Goal: Information Seeking & Learning: Find specific fact

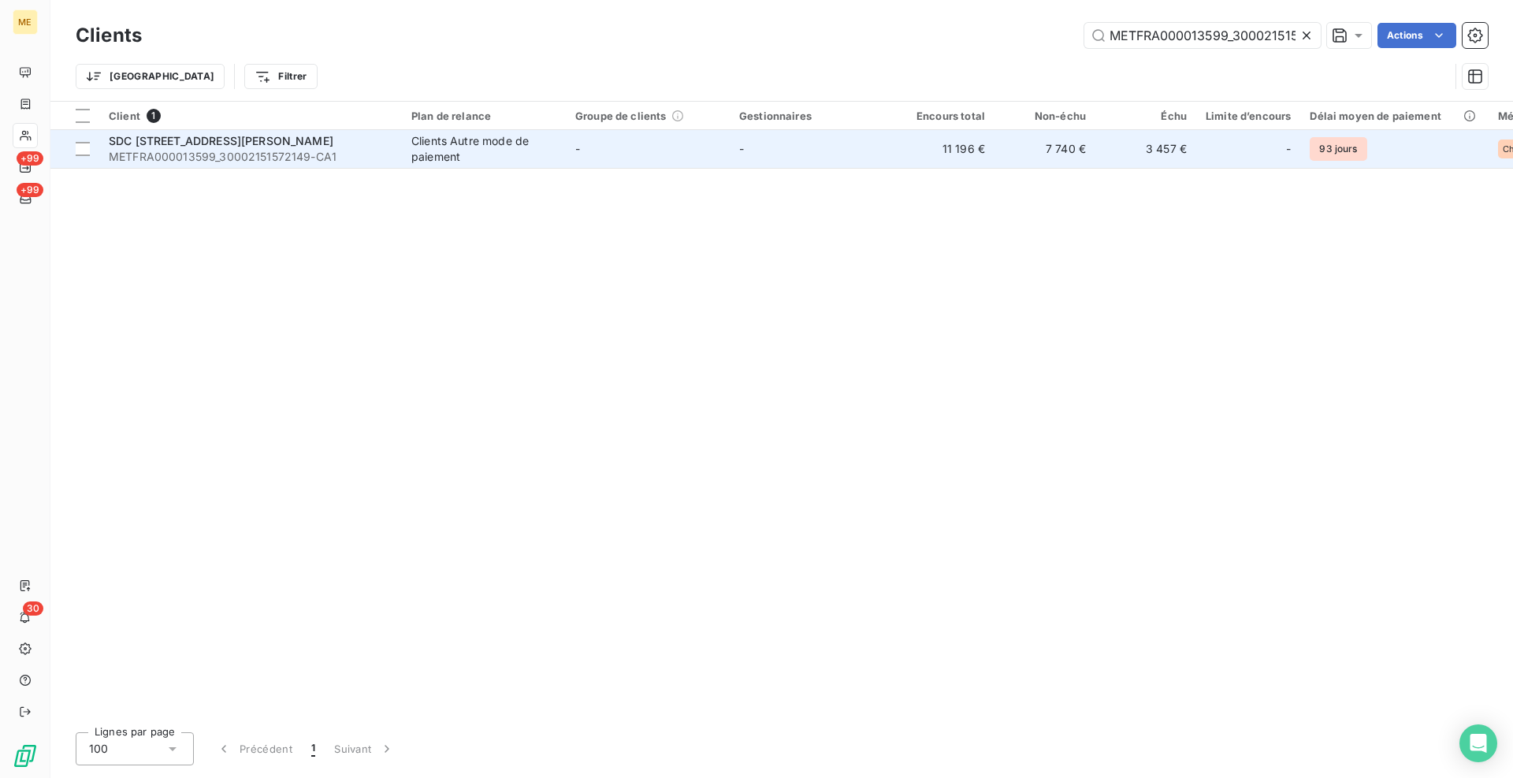
scroll to position [0, 38]
type input "METFRA000013599_30002151572149"
click at [458, 162] on div "Clients Autre mode de paiement" at bounding box center [483, 149] width 145 height 32
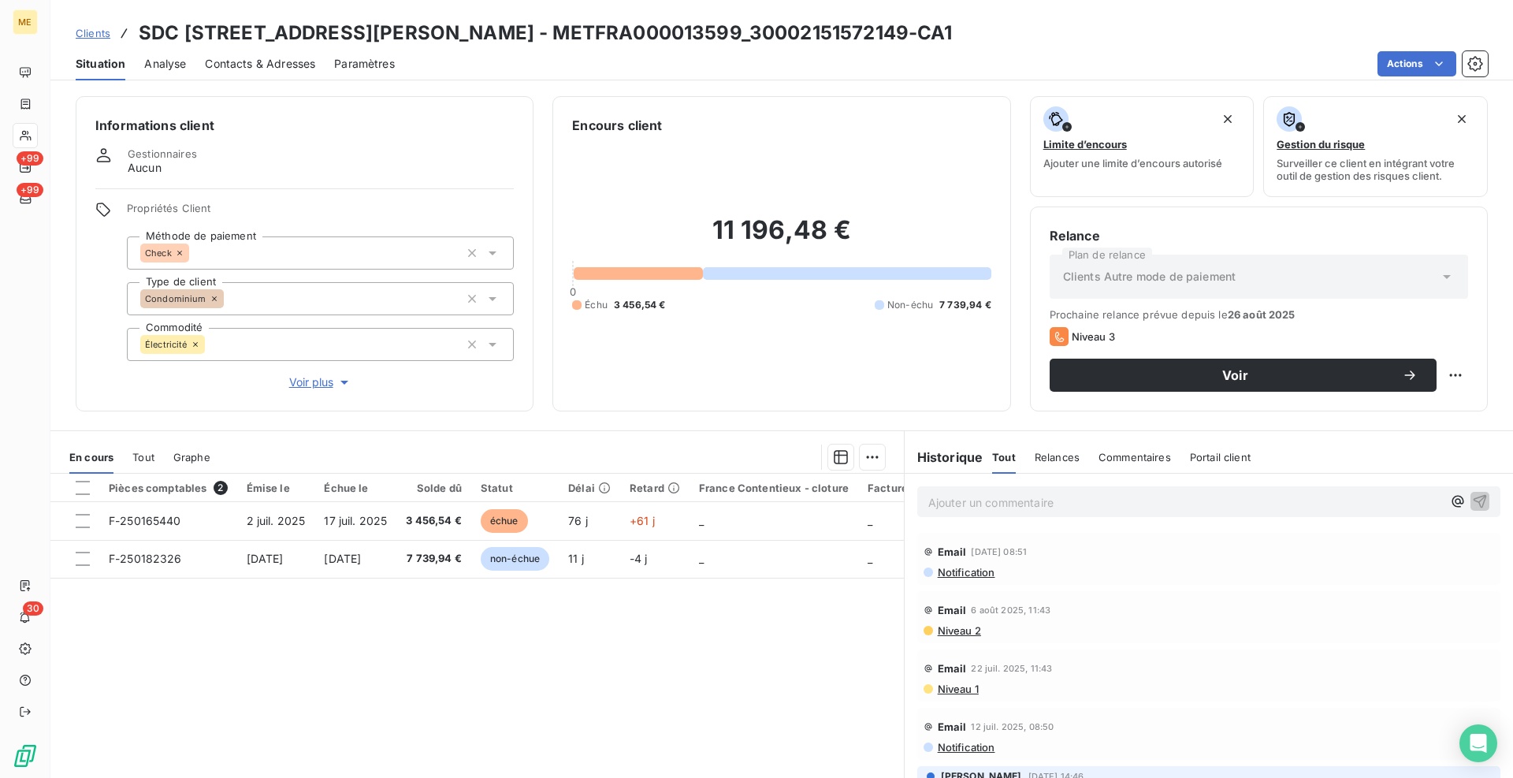
click at [579, 619] on div "Pièces comptables 2 Émise le Échue le Solde dû Statut Délai Retard France Conte…" at bounding box center [476, 625] width 853 height 303
drag, startPoint x: 306, startPoint y: 380, endPoint x: 83, endPoint y: 370, distance: 223.2
click at [306, 380] on span "Voir plus" at bounding box center [320, 382] width 63 height 16
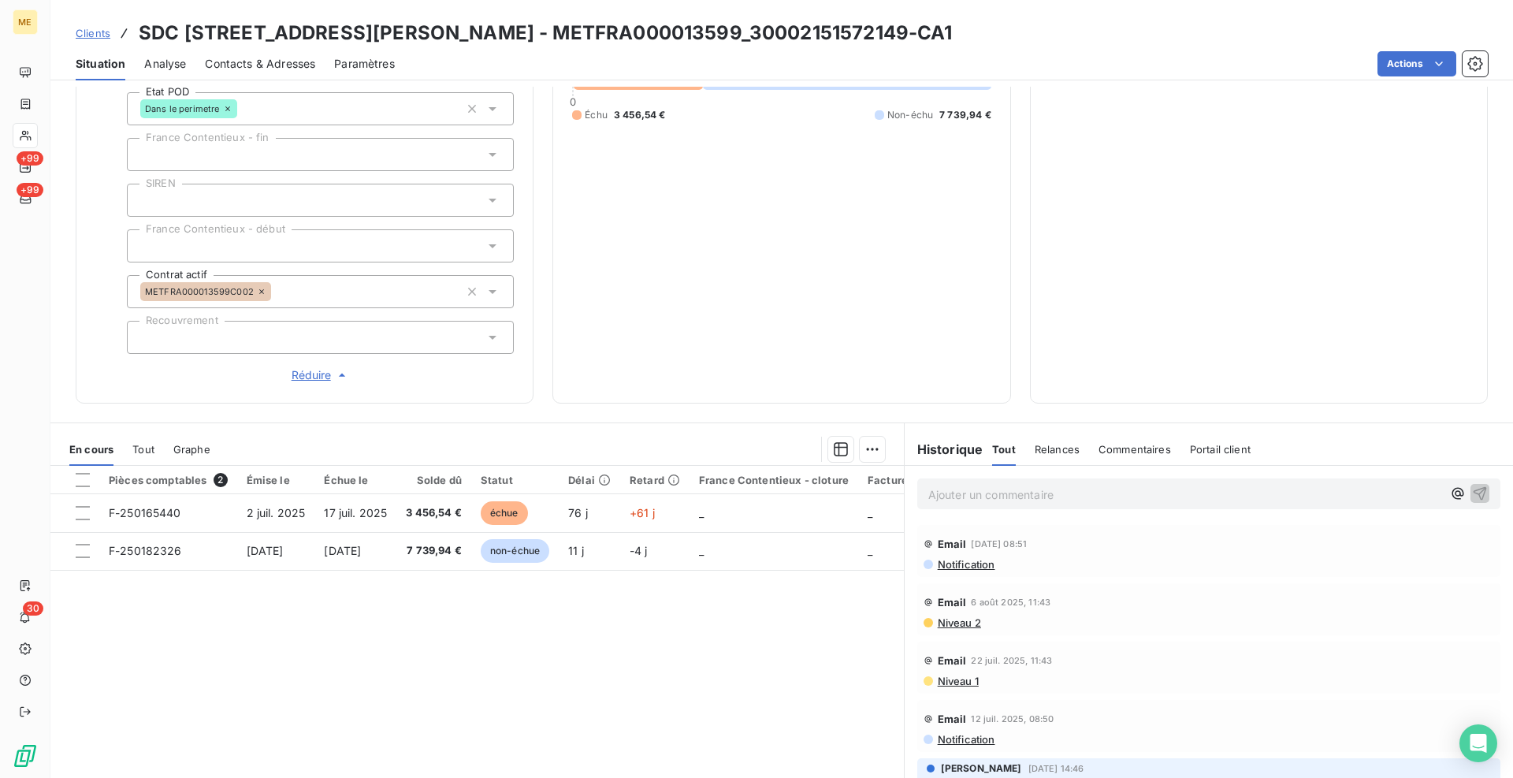
scroll to position [254, 0]
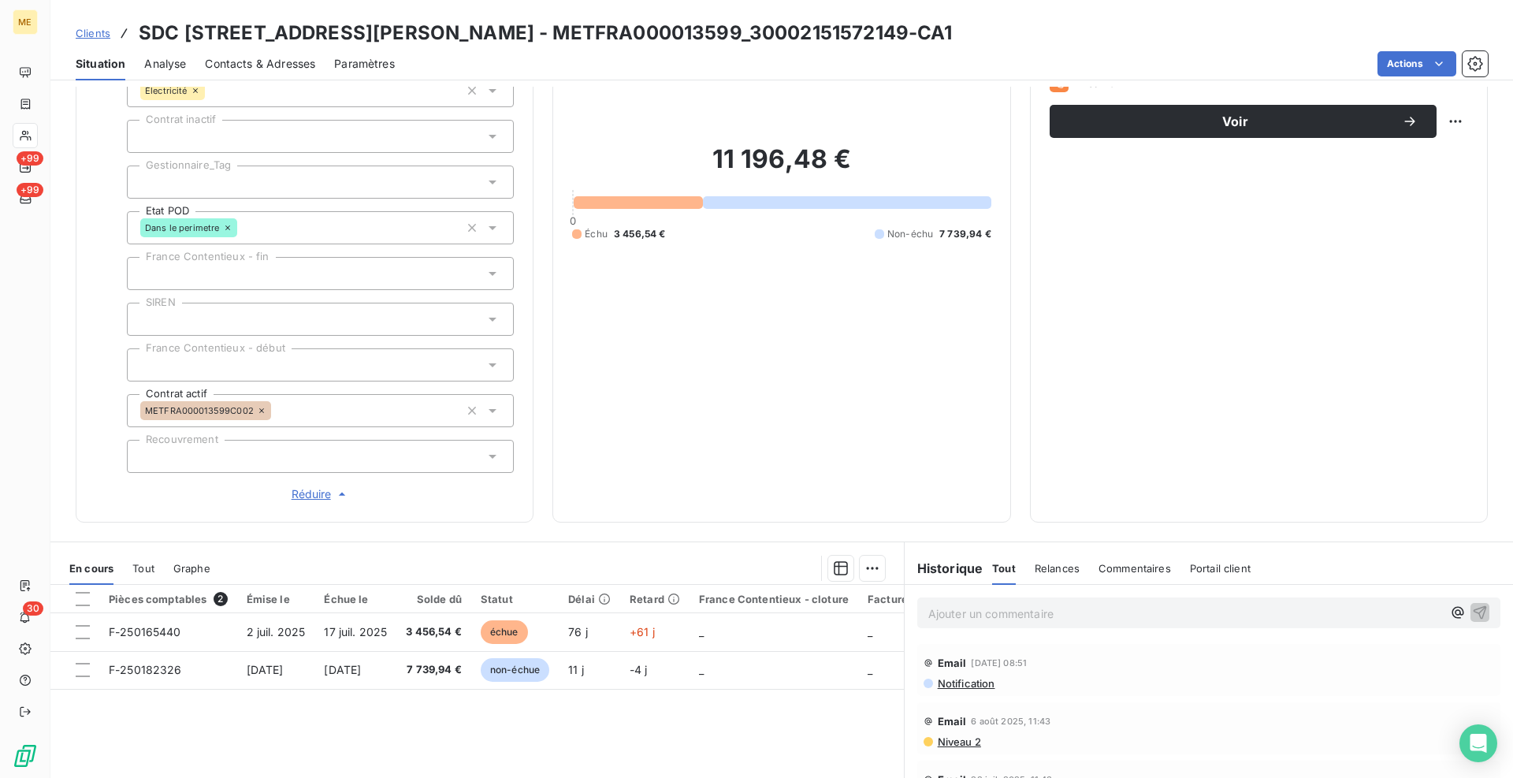
click at [328, 191] on div at bounding box center [320, 181] width 387 height 33
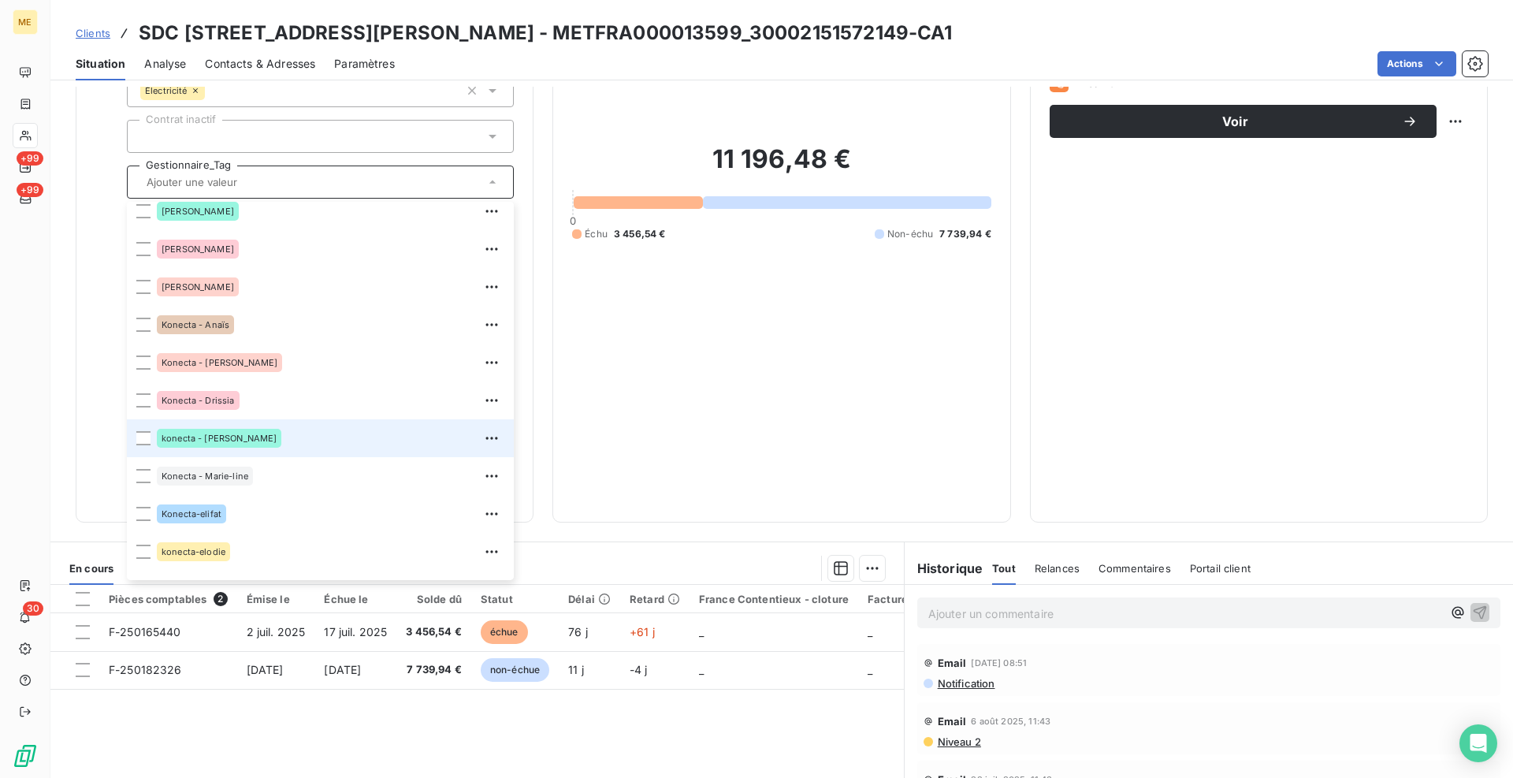
scroll to position [315, 0]
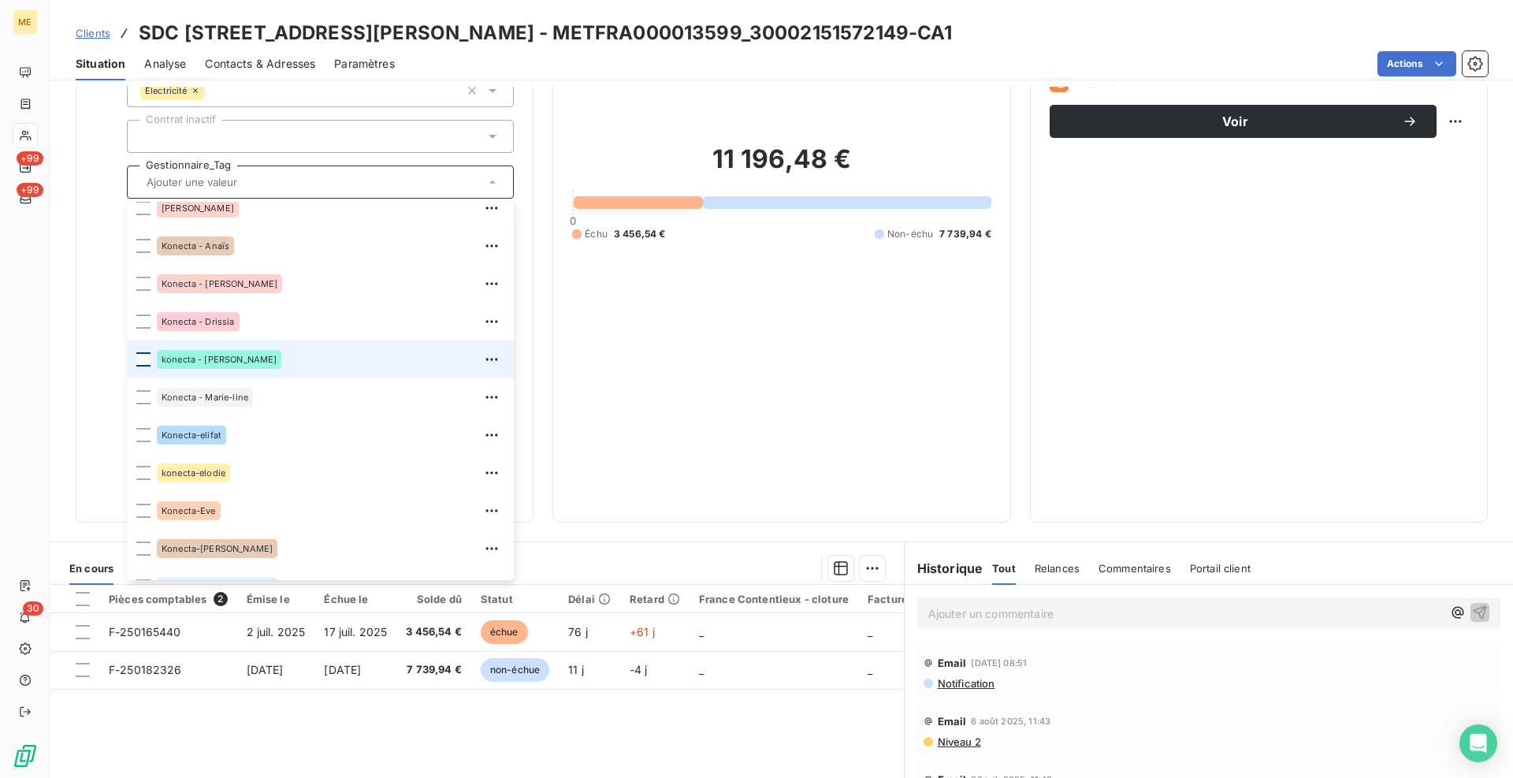
click at [145, 355] on div at bounding box center [143, 359] width 14 height 14
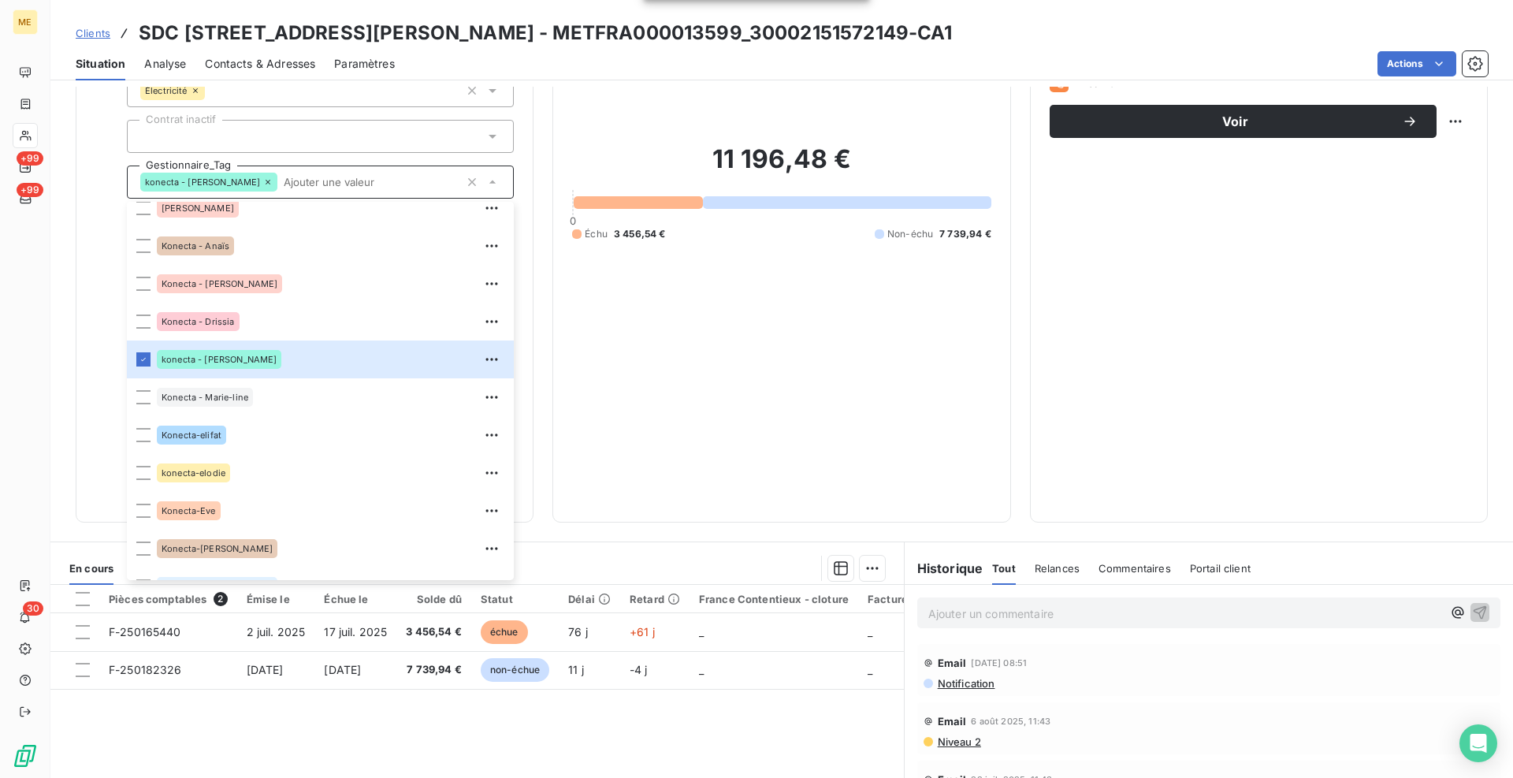
click at [537, 392] on div "Informations client Gestionnaires Aucun Propriétés Client Méthode de paiement C…" at bounding box center [781, 182] width 1463 height 680
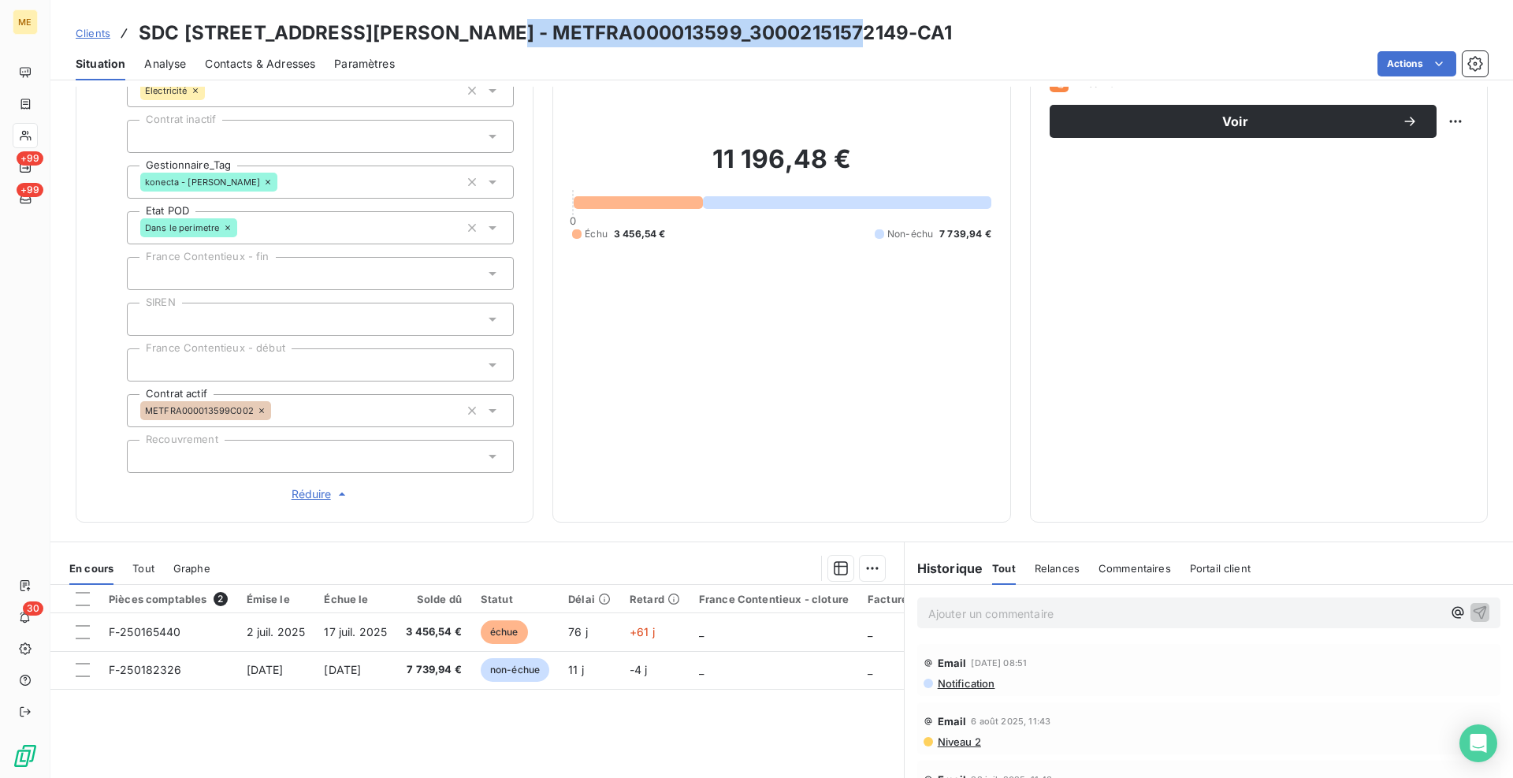
drag, startPoint x: 839, startPoint y: 35, endPoint x: 487, endPoint y: 35, distance: 351.5
click at [487, 35] on h3 "SDC [STREET_ADDRESS][PERSON_NAME] - METFRA000013599_30002151572149-CA1" at bounding box center [546, 33] width 814 height 28
copy h3 "METFRA000013599_30002151572149"
click at [532, 525] on div "Informations client Gestionnaires Aucun Propriétés Client Méthode de paiement C…" at bounding box center [781, 432] width 1463 height 691
drag, startPoint x: 981, startPoint y: 624, endPoint x: 980, endPoint y: 615, distance: 8.7
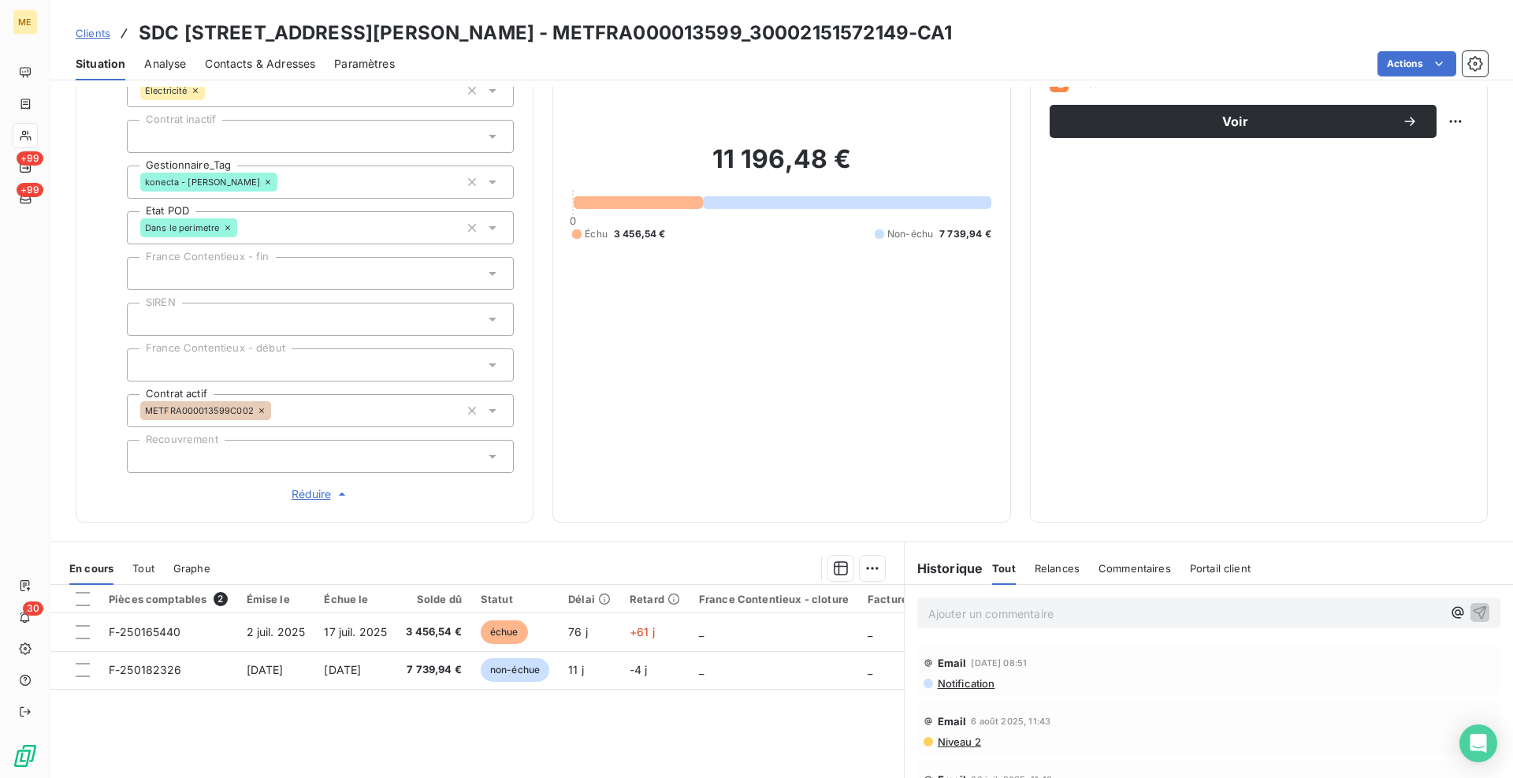
click at [981, 622] on div "Ajouter un commentaire ﻿" at bounding box center [1208, 612] width 583 height 31
click at [980, 615] on p "Ajouter un commentaire ﻿" at bounding box center [1185, 614] width 514 height 20
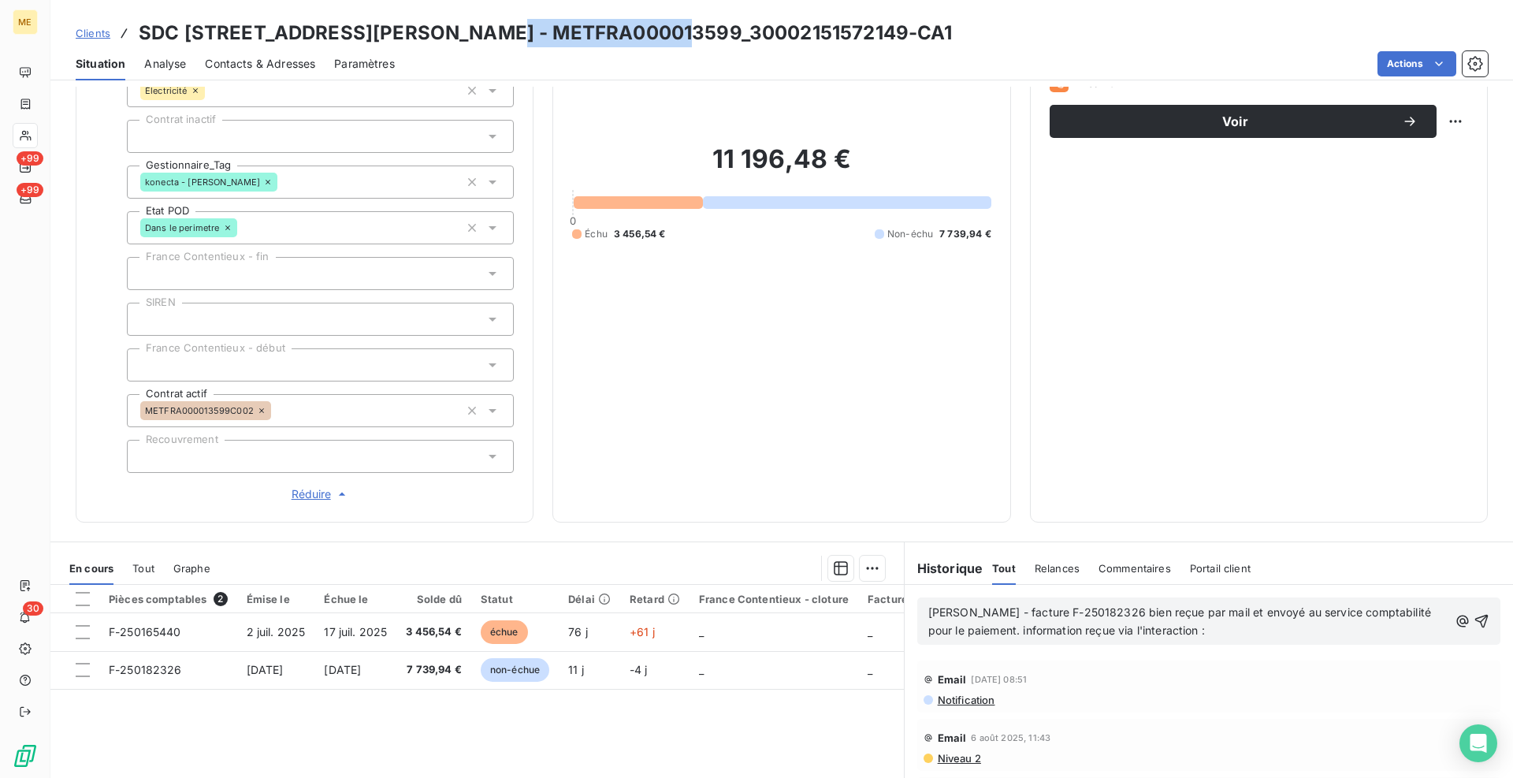
drag, startPoint x: 672, startPoint y: 31, endPoint x: 490, endPoint y: 33, distance: 182.1
click at [490, 33] on h3 "SDC [STREET_ADDRESS][PERSON_NAME] - METFRA000013599_30002151572149-CA1" at bounding box center [546, 33] width 814 height 28
copy h3 "METFRA000013599"
click at [1206, 633] on p "[PERSON_NAME] - facture F-250182326 bien reçue par mail et envoyé au service co…" at bounding box center [1188, 622] width 520 height 36
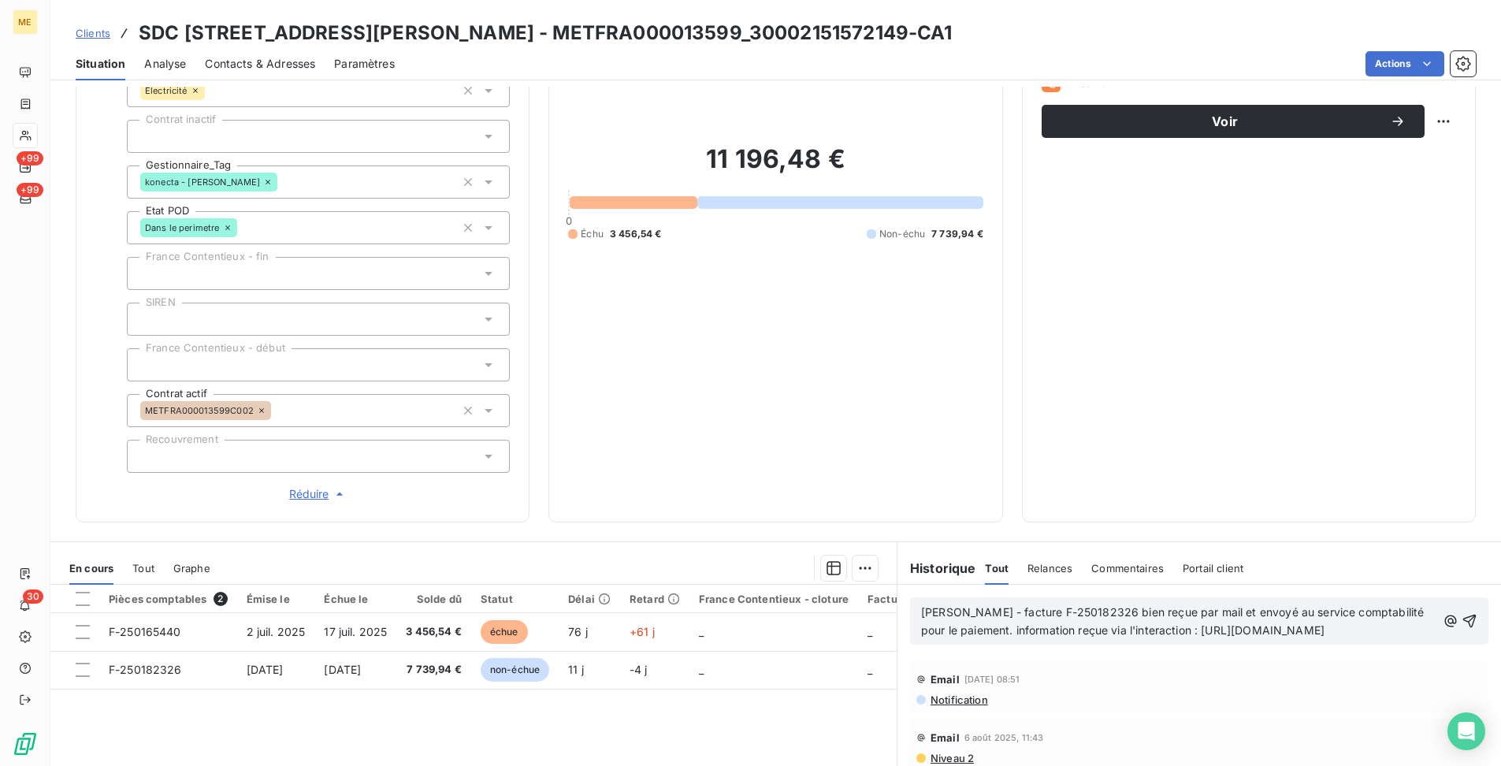
click at [1118, 612] on span "[PERSON_NAME] - facture F-250182326 bien reçue par mail et envoyé au service co…" at bounding box center [1174, 621] width 507 height 32
click at [0, 0] on lt-em "reçu" at bounding box center [0, 0] width 0 height 0
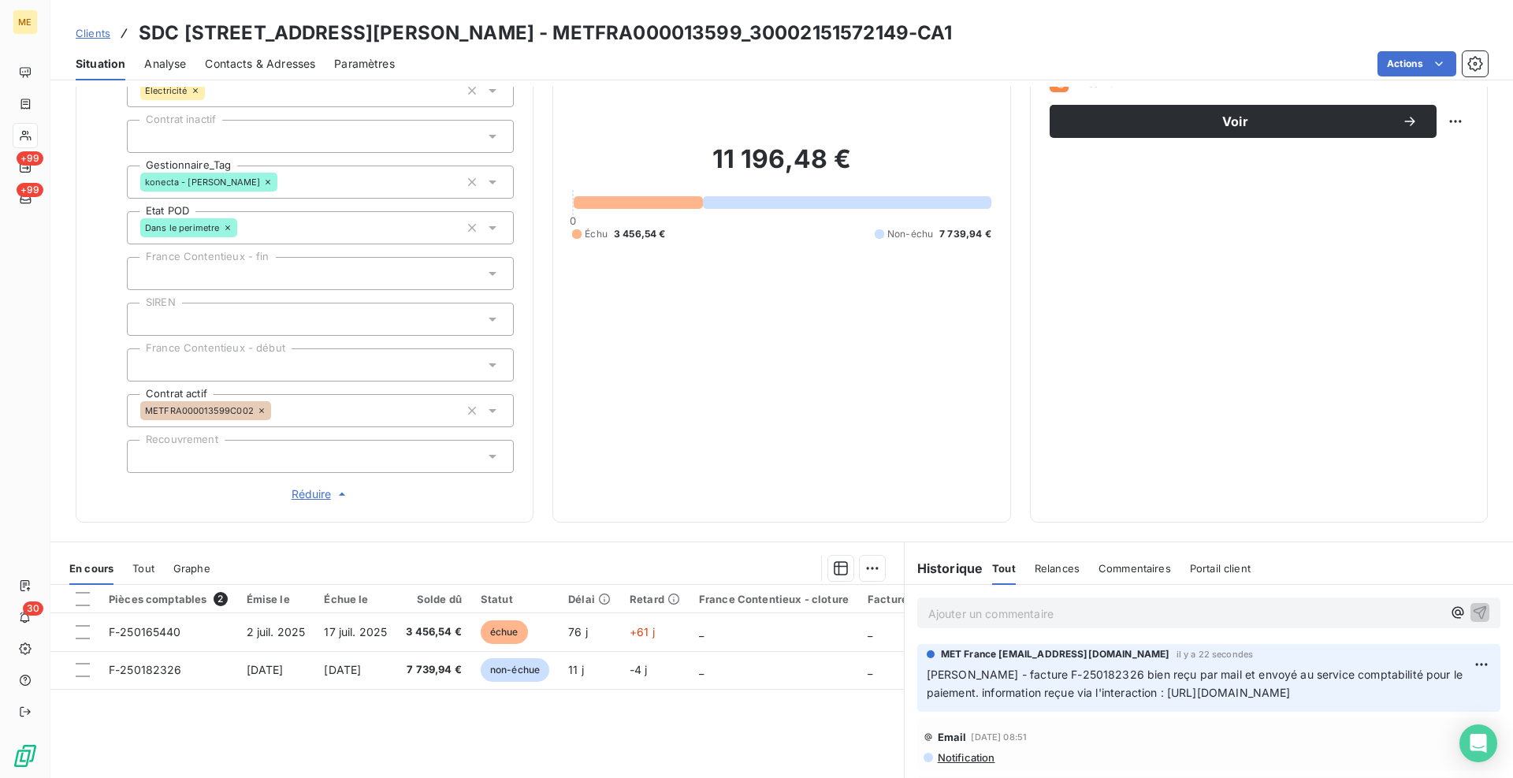
drag, startPoint x: 266, startPoint y: 64, endPoint x: 275, endPoint y: 70, distance: 11.4
click at [266, 64] on span "Contacts & Adresses" at bounding box center [260, 64] width 110 height 16
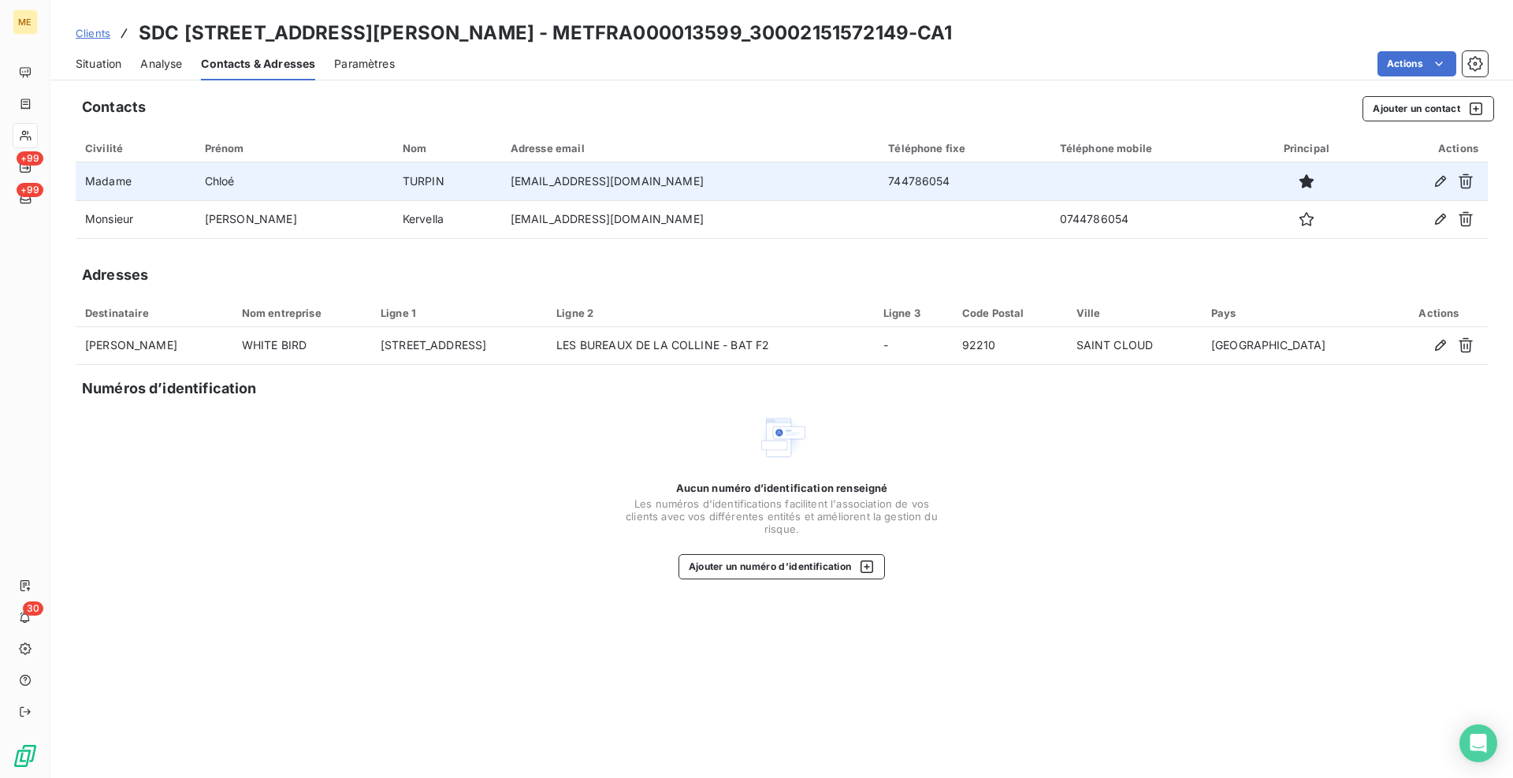
drag, startPoint x: 879, startPoint y: 177, endPoint x: 869, endPoint y: 177, distance: 9.5
click at [879, 177] on td "744786054" at bounding box center [964, 181] width 171 height 38
drag, startPoint x: 869, startPoint y: 177, endPoint x: 800, endPoint y: 180, distance: 69.4
click at [879, 180] on td "744786054" at bounding box center [964, 181] width 171 height 38
copy td "744786054"
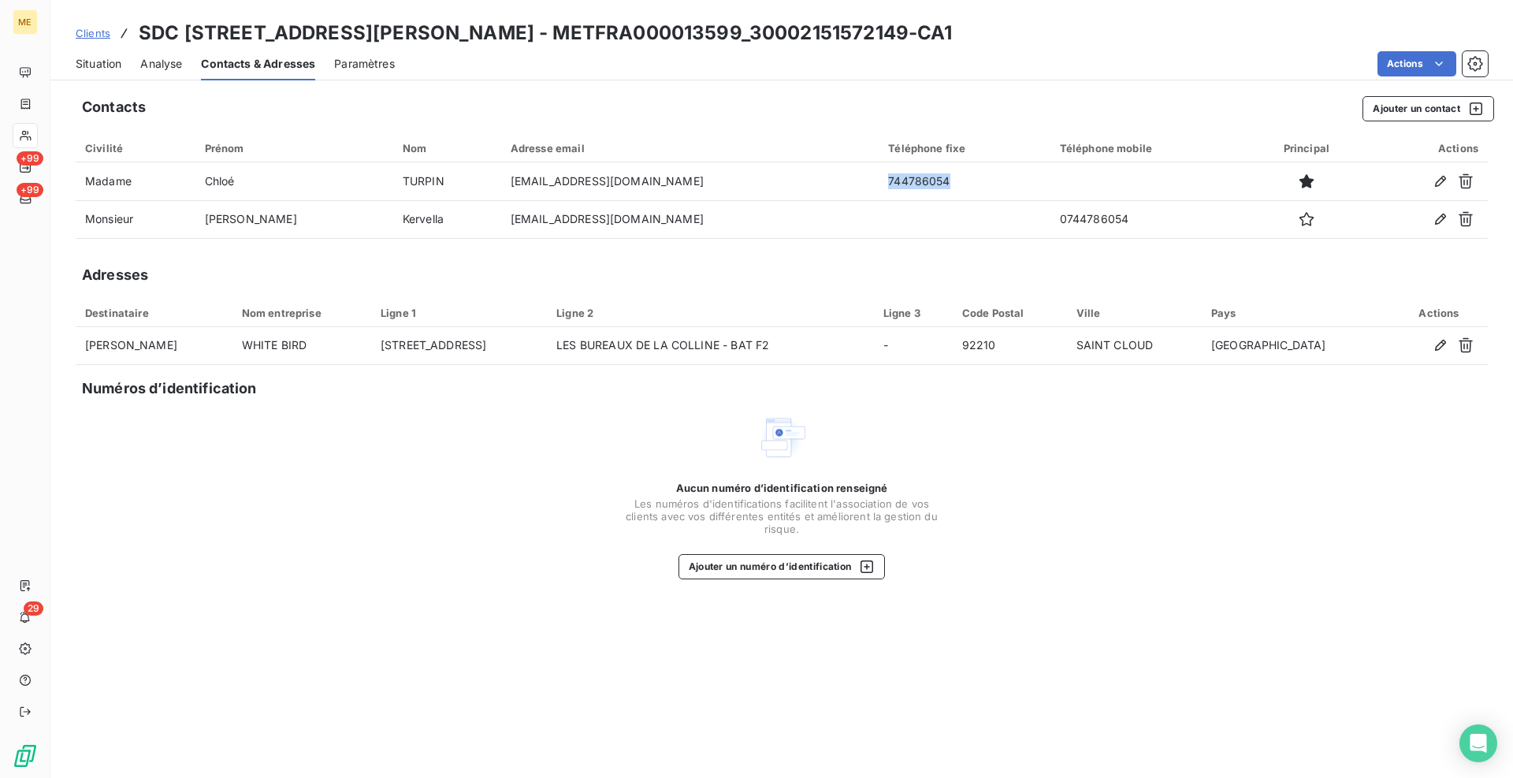
click at [84, 37] on span "Clients" at bounding box center [93, 33] width 35 height 13
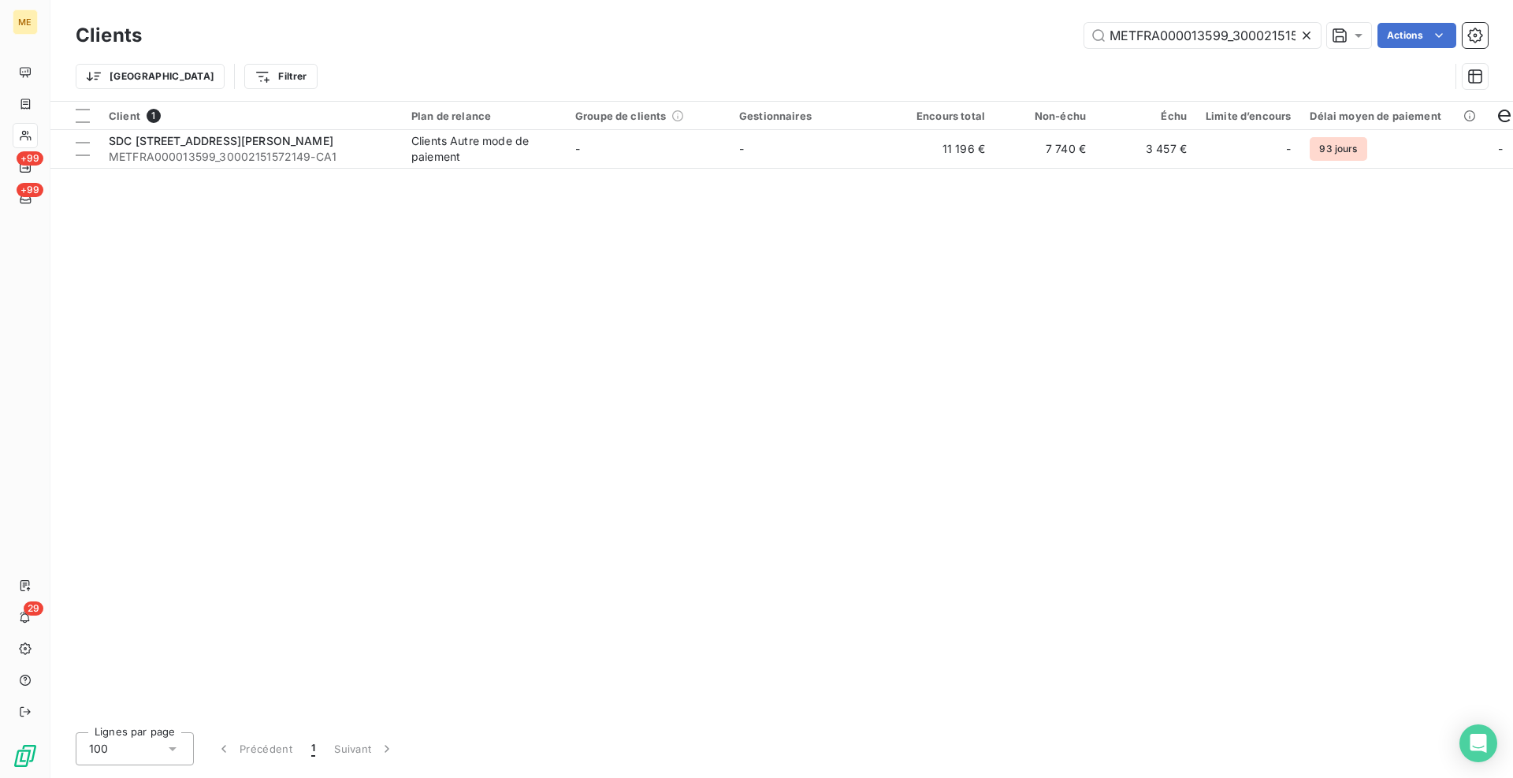
scroll to position [0, 39]
click at [1176, 37] on input "METFRA000013599_30002151572149" at bounding box center [1202, 35] width 236 height 25
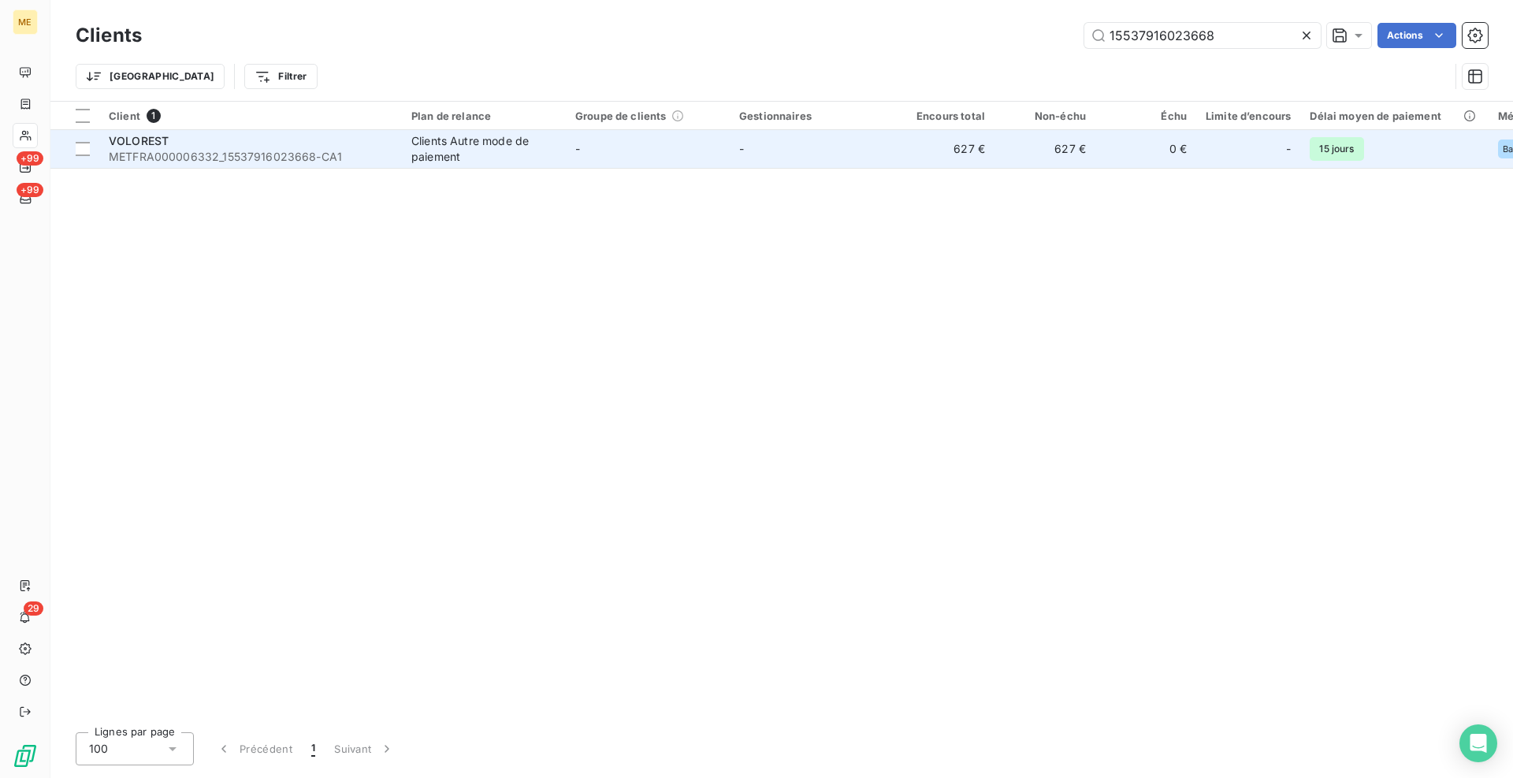
type input "15537916023668"
click at [400, 145] on td "VOLOREST METFRA000006332_15537916023668-CA1" at bounding box center [250, 149] width 303 height 38
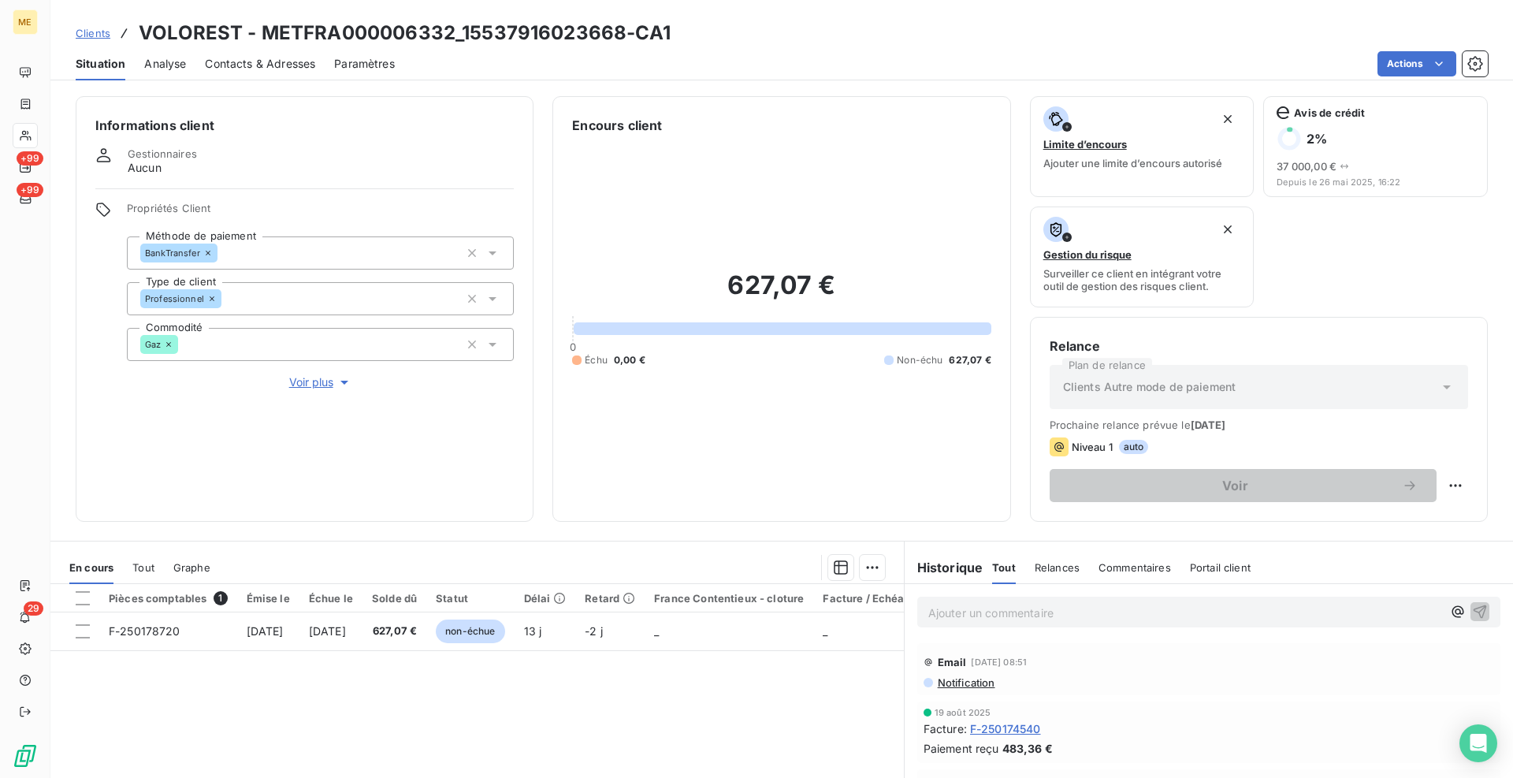
click at [545, 505] on div "Informations client Gestionnaires Aucun Propriétés Client Méthode de paiement B…" at bounding box center [781, 309] width 1463 height 426
drag, startPoint x: 463, startPoint y: 680, endPoint x: 476, endPoint y: 681, distance: 12.6
click at [474, 684] on div "Pièces comptables 1 Émise le Échue le Solde dû Statut Délai Retard France Conte…" at bounding box center [476, 735] width 853 height 303
click at [546, 536] on div "Informations client Gestionnaires Aucun Propriétés Client Méthode de paiement B…" at bounding box center [781, 432] width 1463 height 691
click at [549, 706] on div "Pièces comptables 1 Émise le Échue le Solde dû Statut Délai Retard France Conte…" at bounding box center [476, 735] width 853 height 303
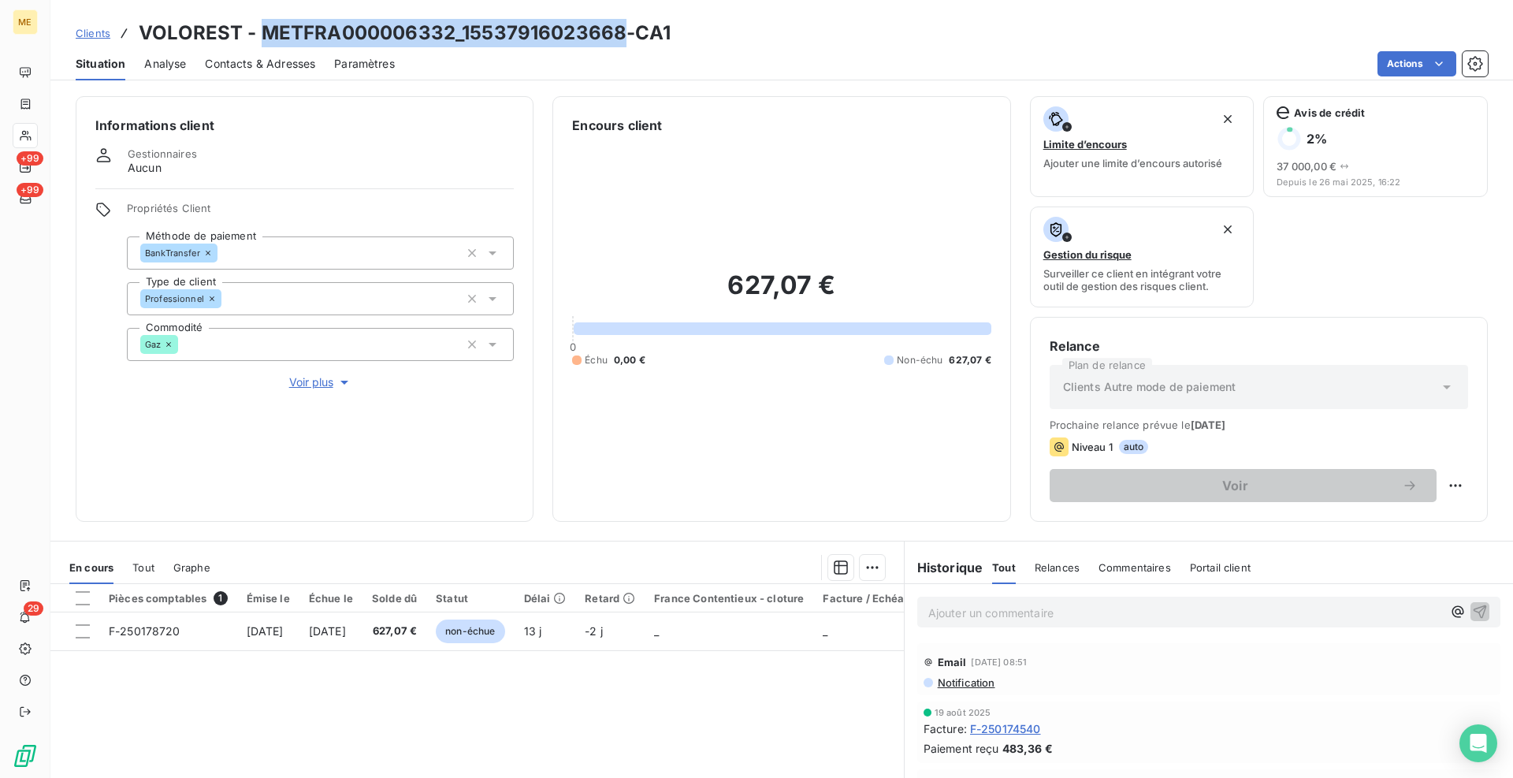
drag, startPoint x: 621, startPoint y: 33, endPoint x: 261, endPoint y: 31, distance: 360.2
click at [261, 31] on h3 "VOLOREST - METFRA000006332_15537916023668-CA1" at bounding box center [405, 33] width 532 height 28
copy h3 "METFRA000006332_15537916023668"
